Goal: Task Accomplishment & Management: Manage account settings

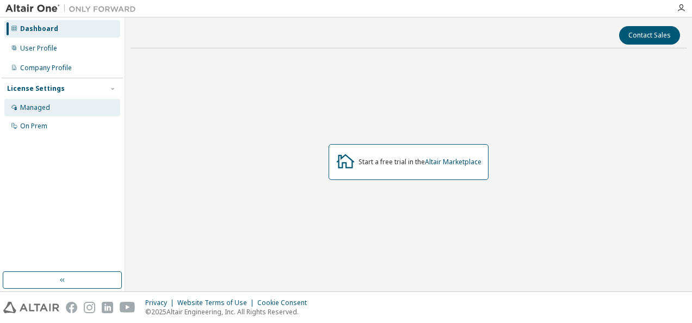
click at [32, 108] on div "Managed" at bounding box center [35, 107] width 30 height 9
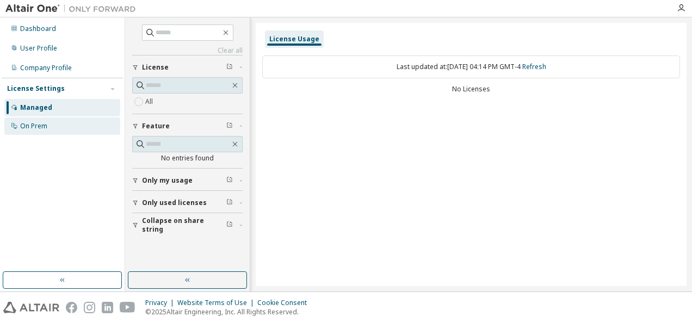
click at [36, 125] on div "On Prem" at bounding box center [33, 126] width 27 height 9
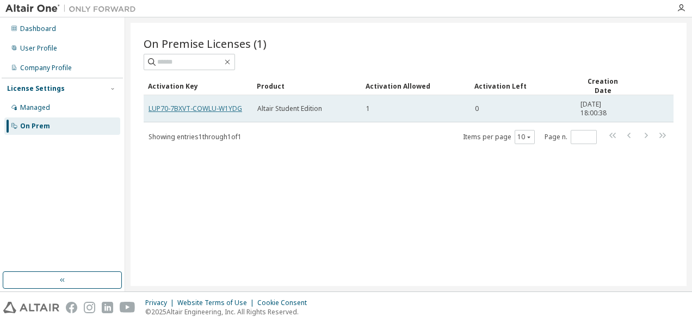
click at [222, 108] on link "LUP70-7BXVT-COWLU-W1YDG" at bounding box center [196, 108] width 94 height 9
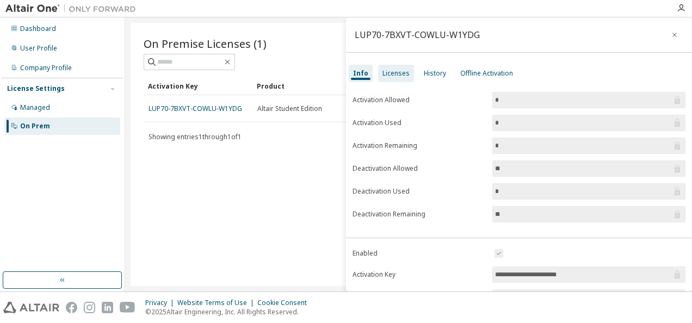
click at [391, 73] on div "Licenses" at bounding box center [396, 73] width 27 height 9
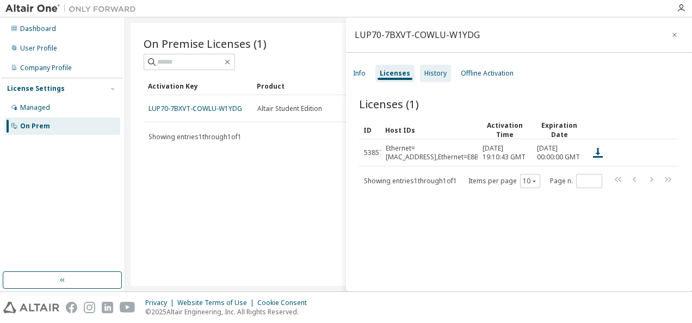
click at [433, 77] on div "History" at bounding box center [435, 73] width 22 height 9
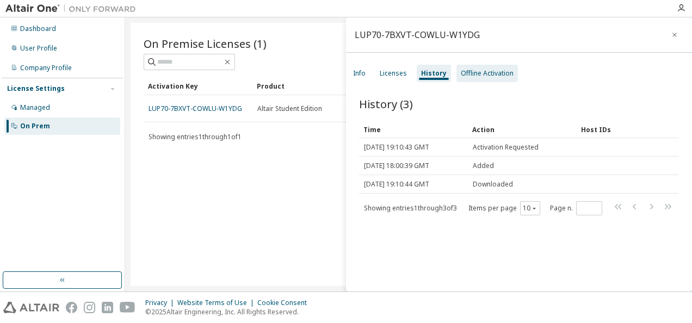
click at [481, 77] on div "Offline Activation" at bounding box center [487, 73] width 53 height 9
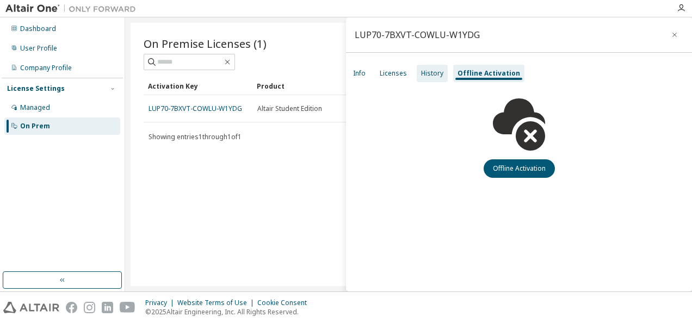
click at [431, 78] on div "History" at bounding box center [432, 73] width 31 height 17
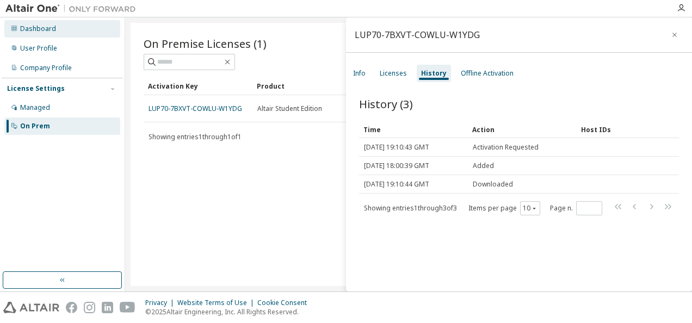
click at [31, 32] on div "Dashboard" at bounding box center [38, 28] width 36 height 9
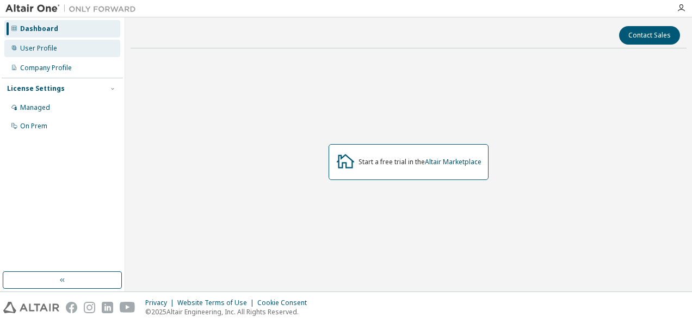
click at [58, 49] on div "User Profile" at bounding box center [62, 48] width 116 height 17
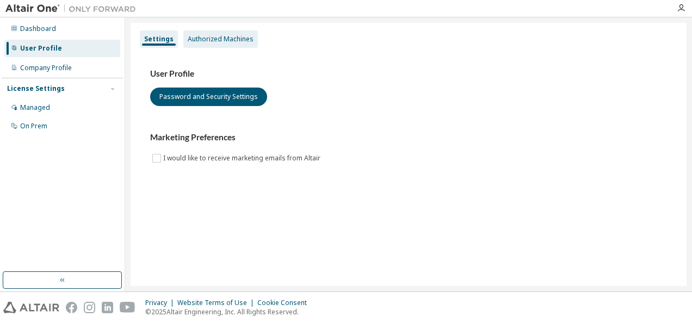
click at [230, 40] on div "Authorized Machines" at bounding box center [221, 39] width 66 height 9
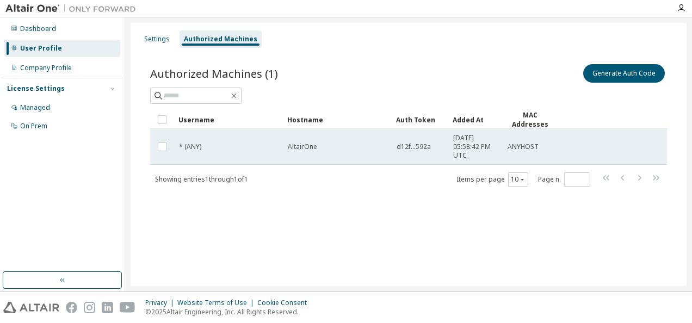
click at [189, 144] on span "* (ANY)" at bounding box center [190, 147] width 22 height 9
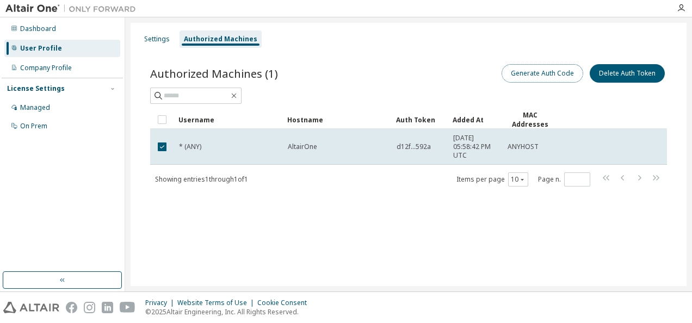
click at [546, 75] on button "Generate Auth Code" at bounding box center [543, 73] width 82 height 19
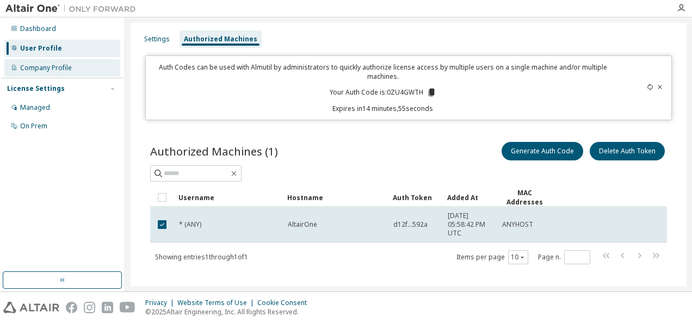
click at [49, 67] on div "Company Profile" at bounding box center [46, 68] width 52 height 9
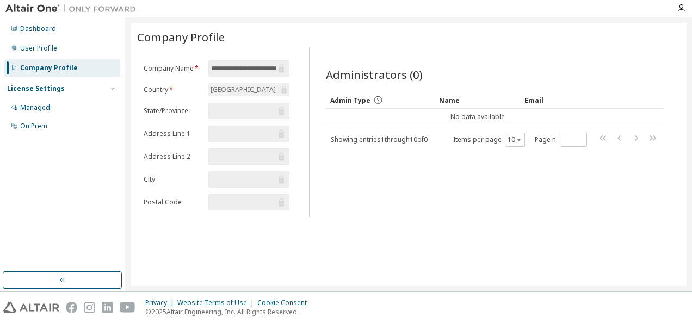
click at [77, 290] on div "Dashboard User Profile Company Profile License Settings Managed On Prem" at bounding box center [62, 154] width 125 height 274
click at [77, 282] on button "button" at bounding box center [62, 280] width 119 height 17
